Goal: Transaction & Acquisition: Purchase product/service

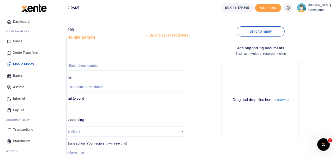
scroll to position [30, 0]
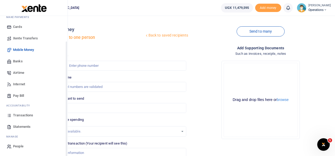
click at [31, 114] on span "Transactions" at bounding box center [23, 115] width 20 height 5
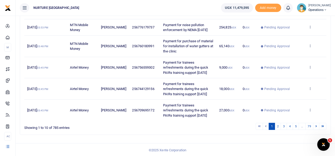
scroll to position [180, 0]
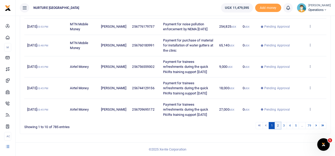
click at [277, 125] on link "2" at bounding box center [278, 125] width 6 height 7
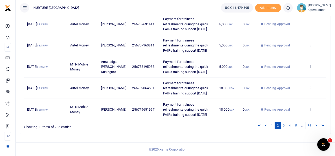
scroll to position [241, 0]
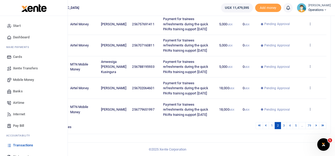
click at [23, 79] on span "Mobile Money" at bounding box center [23, 79] width 21 height 5
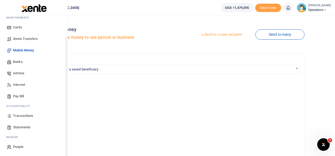
scroll to position [30, 0]
click at [21, 115] on span "Transactions" at bounding box center [23, 115] width 20 height 5
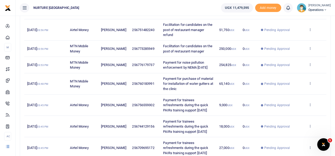
scroll to position [180, 0]
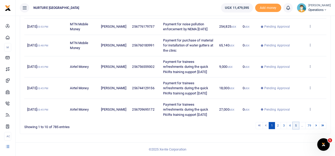
click at [297, 126] on link "5" at bounding box center [296, 125] width 6 height 7
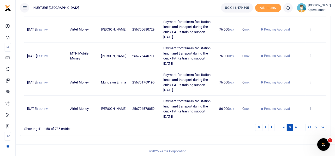
scroll to position [241, 0]
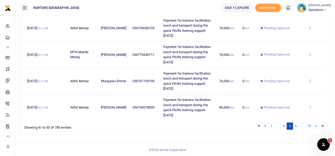
click at [297, 126] on link "6" at bounding box center [296, 126] width 6 height 7
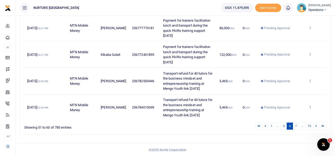
click at [310, 106] on icon at bounding box center [309, 107] width 3 height 4
click at [291, 96] on link "Send again" at bounding box center [290, 98] width 41 height 7
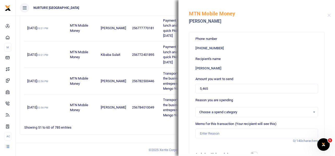
select select
click at [217, 87] on input "5,465" at bounding box center [256, 89] width 123 height 10
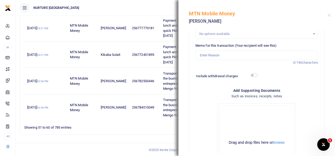
type input "30,000"
click at [227, 55] on input "Memo for this transaction (Your recipient will see this)" at bounding box center [256, 55] width 123 height 10
click at [212, 54] on input "Memo for this transaction (Your recipient will see this)" at bounding box center [256, 55] width 123 height 10
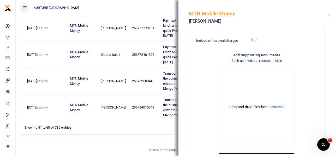
scroll to position [130, 0]
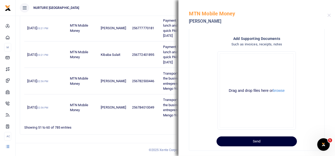
type input "Payment for car hire to transport kawempe students"
click at [258, 141] on button "Send" at bounding box center [256, 141] width 80 height 10
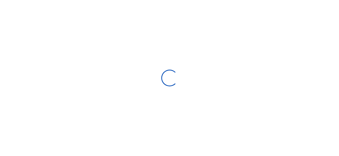
type input "[DATE] - [DATE]"
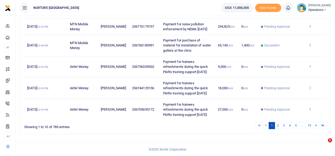
scroll to position [31, 0]
click at [269, 126] on link "1" at bounding box center [272, 125] width 6 height 7
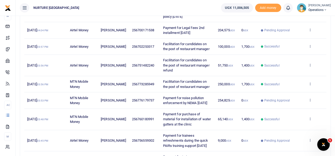
scroll to position [185, 0]
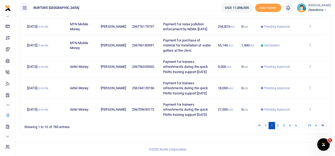
click at [273, 126] on link "1" at bounding box center [272, 125] width 6 height 7
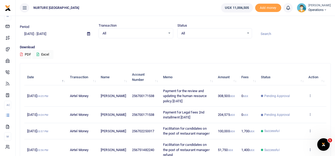
scroll to position [0, 0]
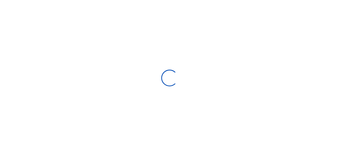
select select
type input "[DATE] - [DATE]"
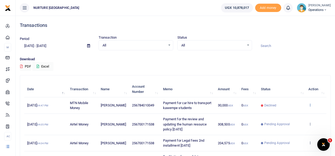
click at [310, 104] on icon at bounding box center [309, 105] width 3 height 4
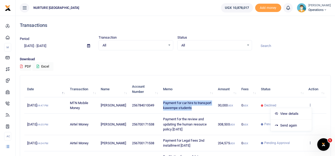
drag, startPoint x: 188, startPoint y: 108, endPoint x: 155, endPoint y: 101, distance: 33.8
click at [160, 101] on td "Payment for car hire to transport kawempe students" at bounding box center [187, 105] width 55 height 16
copy span "Payment for car hire to transport kawempe students"
click at [310, 105] on icon at bounding box center [309, 105] width 3 height 4
click at [290, 124] on link "Send again" at bounding box center [290, 125] width 41 height 7
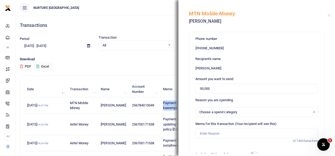
select select
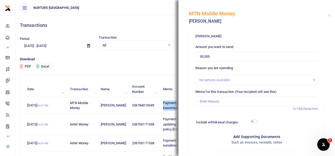
scroll to position [52, 0]
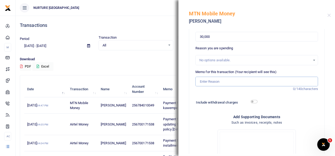
click at [219, 82] on input "Memo for this transaction (Your recipient will see this)" at bounding box center [256, 82] width 123 height 10
paste input "Payment for car hire to transport kawempe students"
type input "Payment for car hire to transport kawempe students"
click at [253, 100] on input "checkbox" at bounding box center [254, 101] width 7 height 3
checkbox input "true"
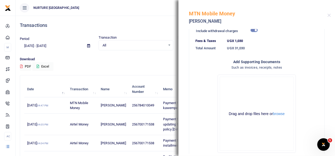
scroll to position [152, 0]
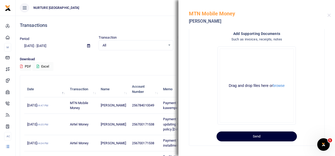
click at [262, 135] on button "Send" at bounding box center [256, 136] width 80 height 10
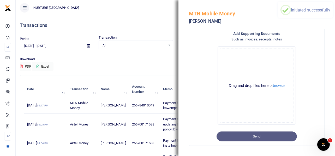
scroll to position [0, 0]
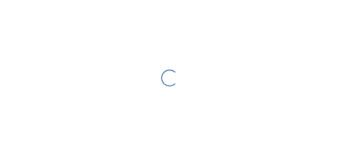
select select
type input "[DATE] - [DATE]"
